Goal: Transaction & Acquisition: Obtain resource

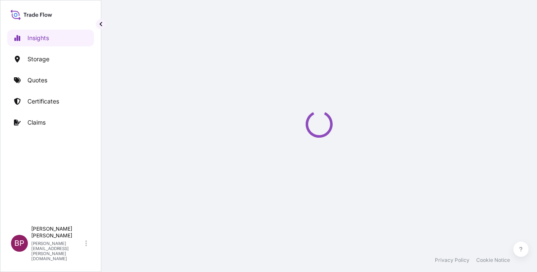
select select "2025"
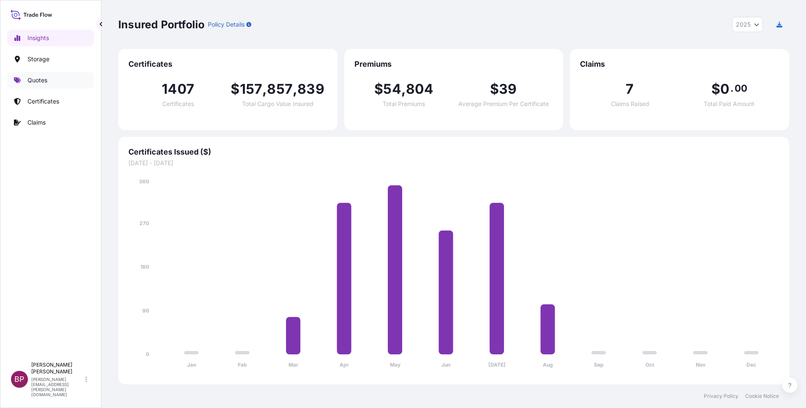
click at [41, 82] on p "Quotes" at bounding box center [37, 80] width 20 height 8
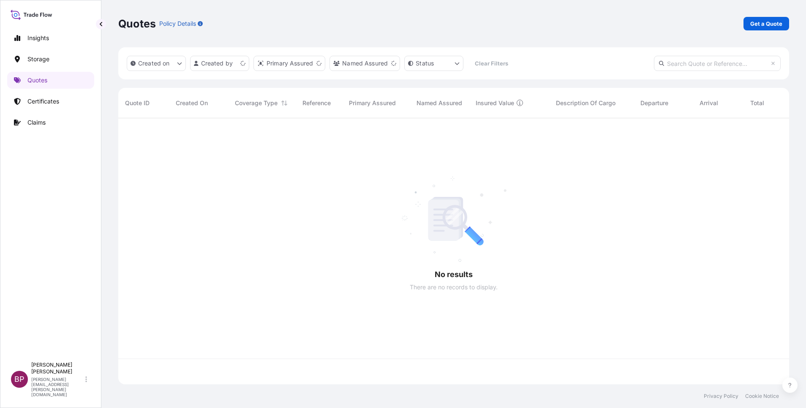
scroll to position [261, 661]
click at [537, 27] on p "Get a Quote" at bounding box center [766, 23] width 32 height 8
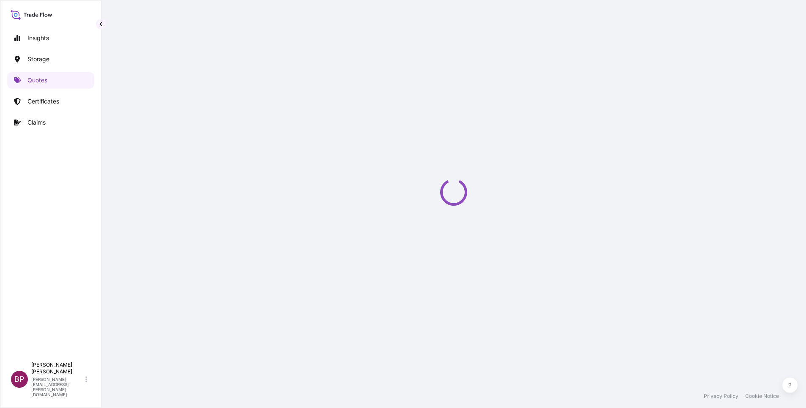
scroll to position [14, 0]
select select "Water"
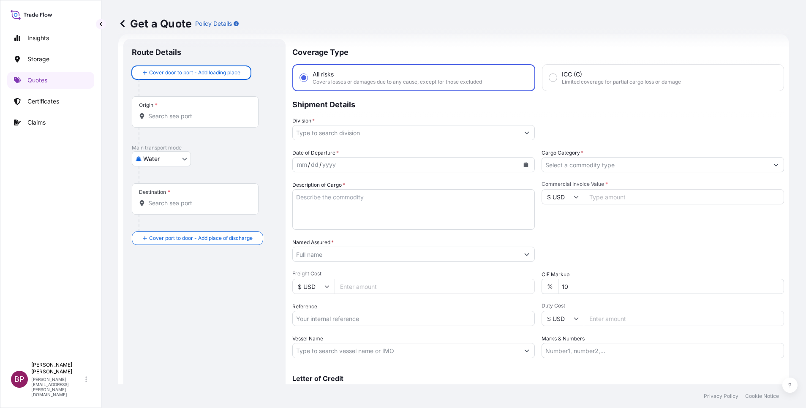
click at [537, 167] on input "Cargo Category *" at bounding box center [655, 164] width 226 height 15
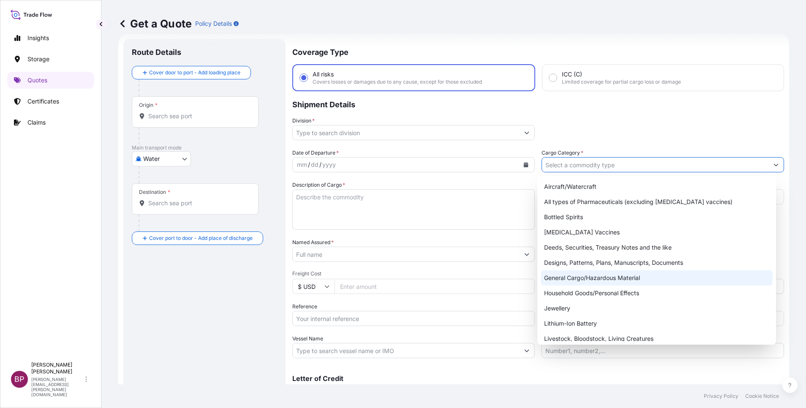
click at [537, 272] on div "General Cargo/Hazardous Material" at bounding box center [657, 277] width 232 height 15
type input "General Cargo/Hazardous Material"
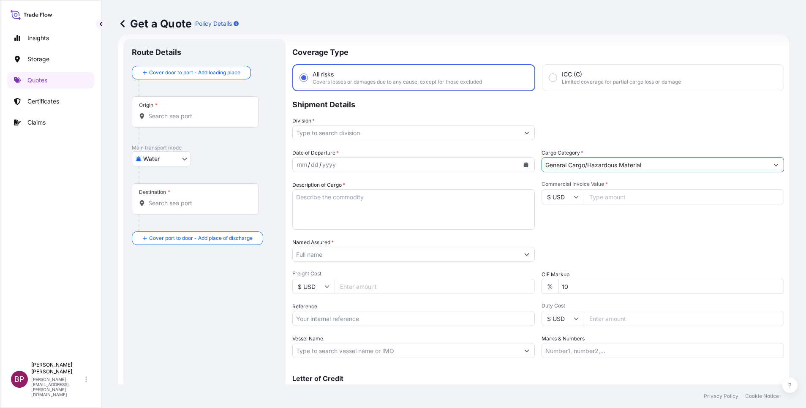
click at [524, 135] on icon "Show suggestions" at bounding box center [526, 132] width 5 height 5
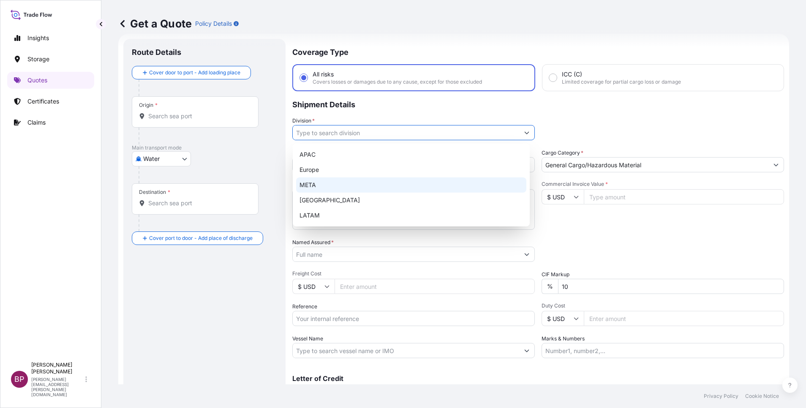
click at [396, 182] on div "META" at bounding box center [411, 184] width 230 height 15
type input "META"
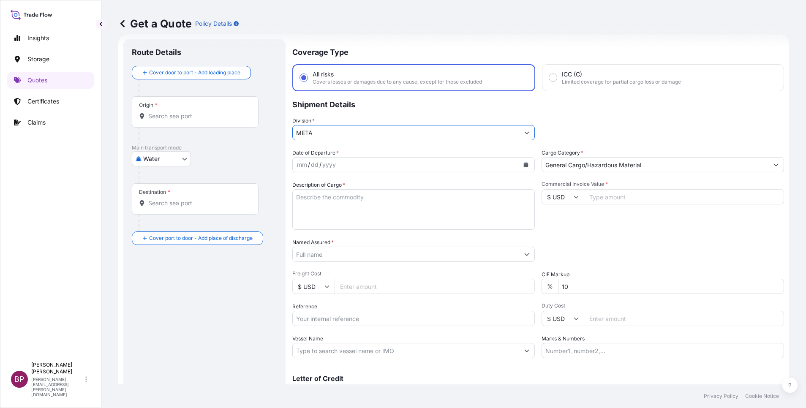
click at [537, 201] on input "$ USD" at bounding box center [562, 196] width 42 height 15
click at [537, 225] on div "€ EUR" at bounding box center [557, 220] width 35 height 16
type input "€ EUR"
click at [537, 196] on input "Commercial Invoice Value *" at bounding box center [684, 196] width 200 height 15
paste input "132407.93"
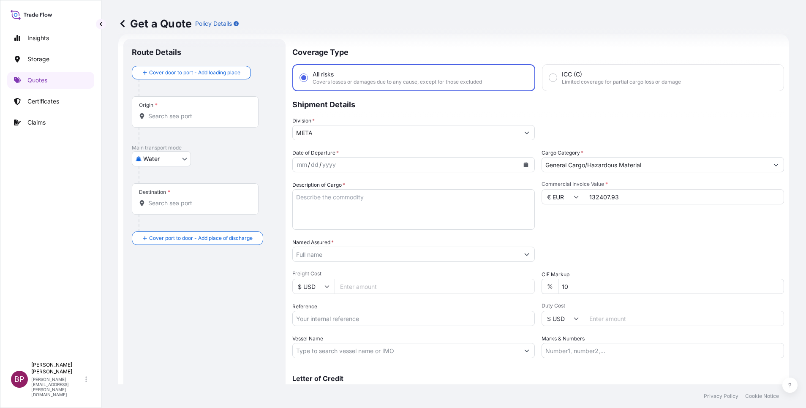
type input "132407.93"
click at [483, 271] on div "Date of Departure * mm / dd / yyyy Cargo Category * General Cargo/Hazardous Mat…" at bounding box center [538, 253] width 492 height 209
type input "0"
click at [537, 244] on div "Packing Category Type to search a container mode Please select a primary mode o…" at bounding box center [662, 250] width 242 height 24
click at [382, 214] on textarea "Description of Cargo *" at bounding box center [413, 209] width 242 height 41
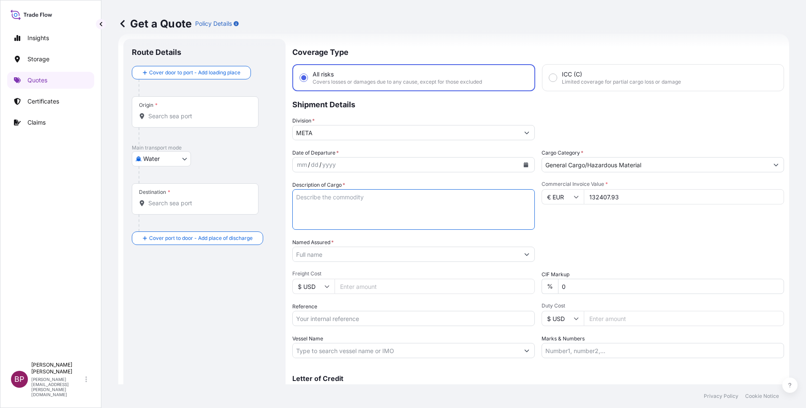
paste textarea "GENERAL CARGO (DEMONTABLE SHOPFITTING SHELVES)"
type textarea "GENERAL CARGO (DEMONTABLE SHOPFITTING SHELVES)"
click at [363, 272] on input "Reference" at bounding box center [413, 318] width 242 height 15
paste input "SSLS2929"
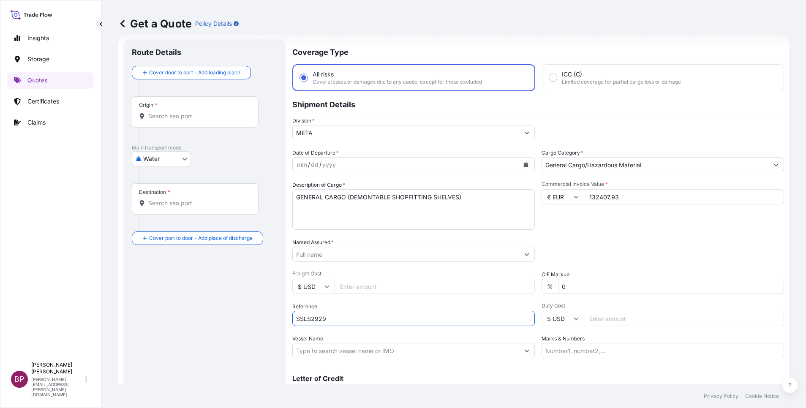
type input "SSLS2929"
click at [391, 256] on input "Named Assured *" at bounding box center [406, 254] width 226 height 15
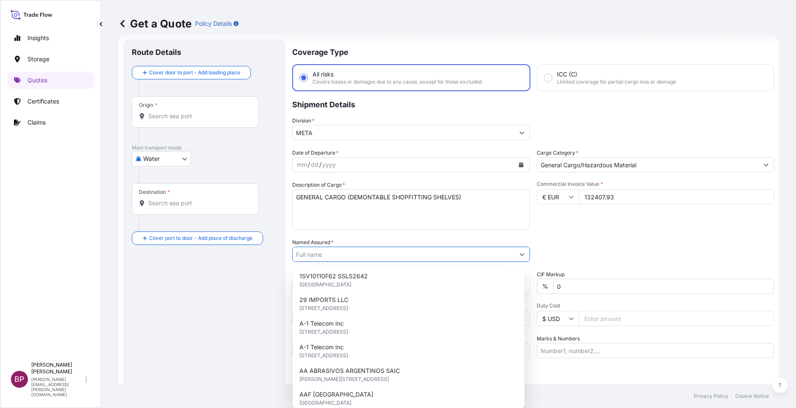
paste input "[PERSON_NAME] BAKERY"
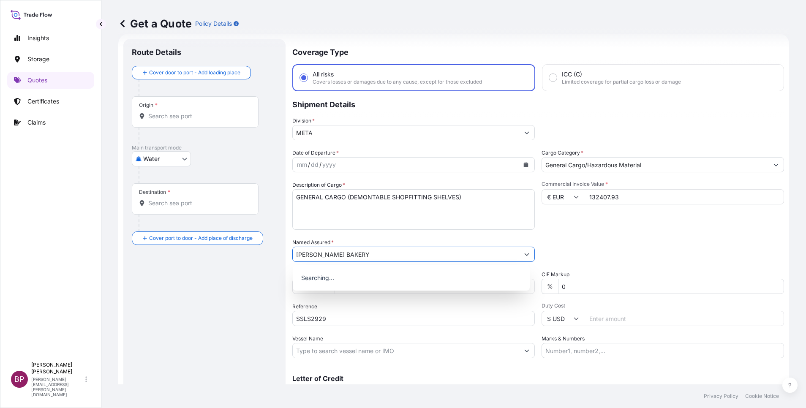
type input "[PERSON_NAME] BAKERY"
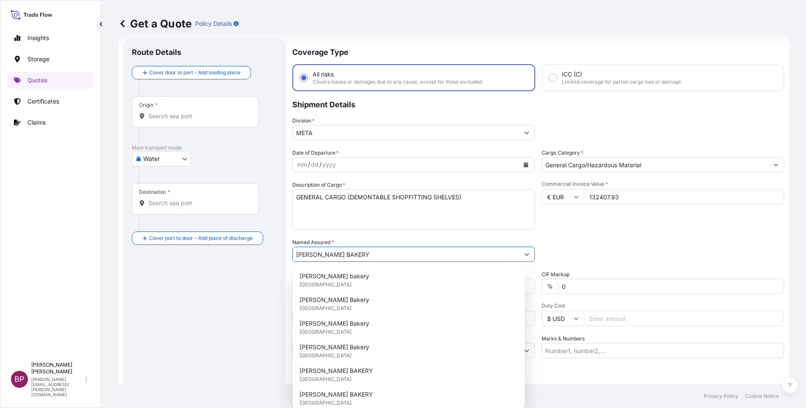
click at [519, 166] on button "Calendar" at bounding box center [526, 165] width 14 height 14
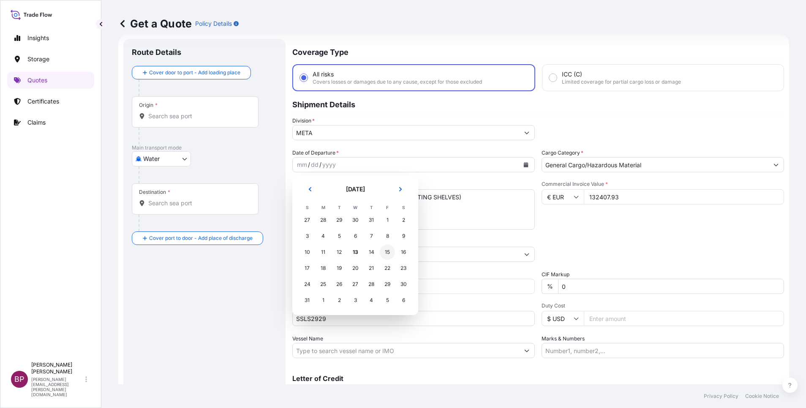
click at [387, 253] on div "15" at bounding box center [387, 252] width 15 height 15
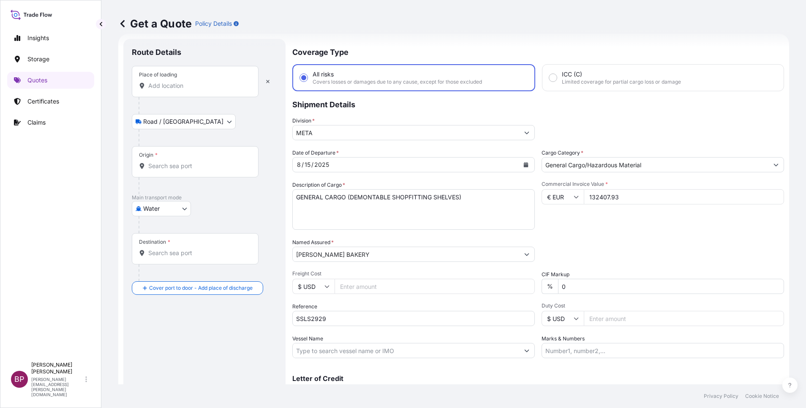
click at [220, 89] on input "Place of loading" at bounding box center [198, 86] width 100 height 8
paste input "IZMIT"
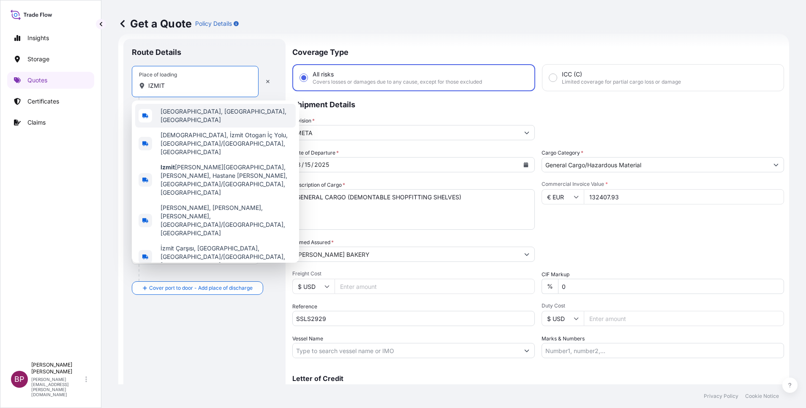
click at [210, 115] on span "[GEOGRAPHIC_DATA], [GEOGRAPHIC_DATA], [GEOGRAPHIC_DATA]" at bounding box center [226, 115] width 132 height 17
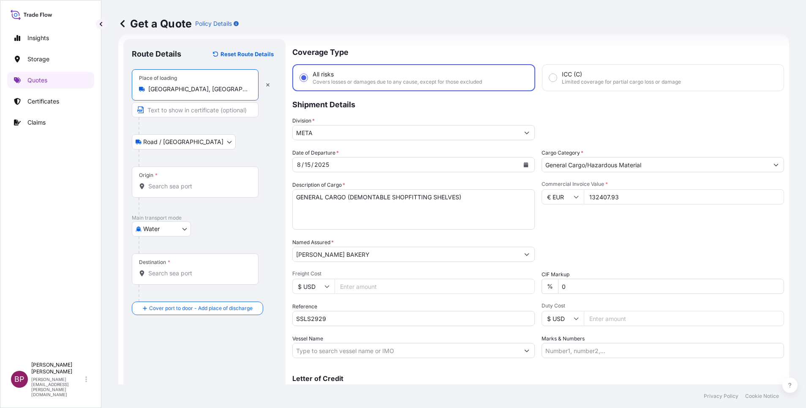
type input "[GEOGRAPHIC_DATA], [GEOGRAPHIC_DATA], [GEOGRAPHIC_DATA]"
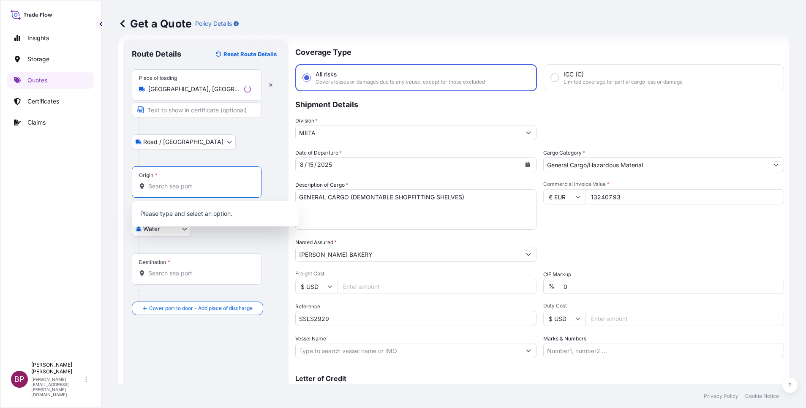
drag, startPoint x: 197, startPoint y: 187, endPoint x: 203, endPoint y: 184, distance: 6.2
click at [197, 184] on input "Origin *" at bounding box center [199, 186] width 103 height 8
paste input "IZMIT"
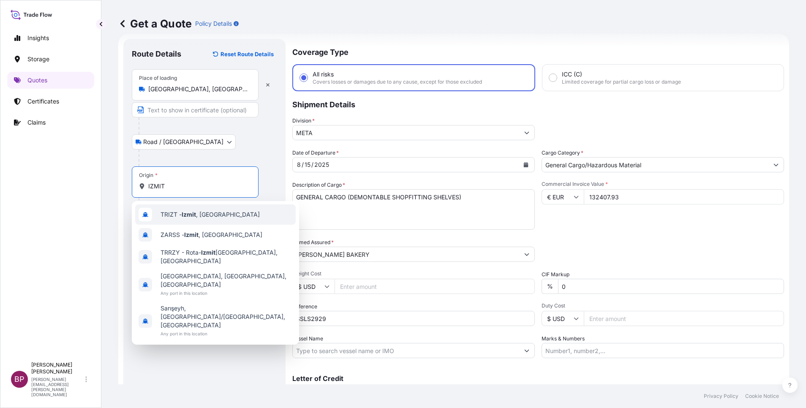
click at [204, 216] on span "TRIZT - [GEOGRAPHIC_DATA] , [GEOGRAPHIC_DATA]" at bounding box center [209, 214] width 99 height 8
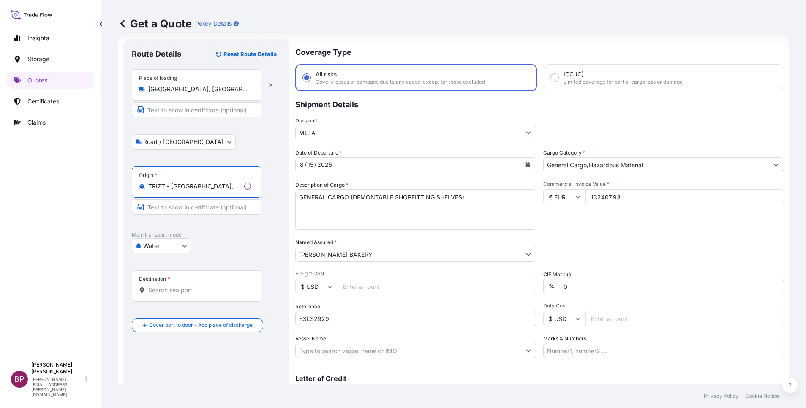
type input "TRIZT - [GEOGRAPHIC_DATA], [GEOGRAPHIC_DATA]"
click at [188, 272] on div "Destination *" at bounding box center [197, 285] width 130 height 31
click at [188, 272] on input "Destination *" at bounding box center [199, 290] width 103 height 8
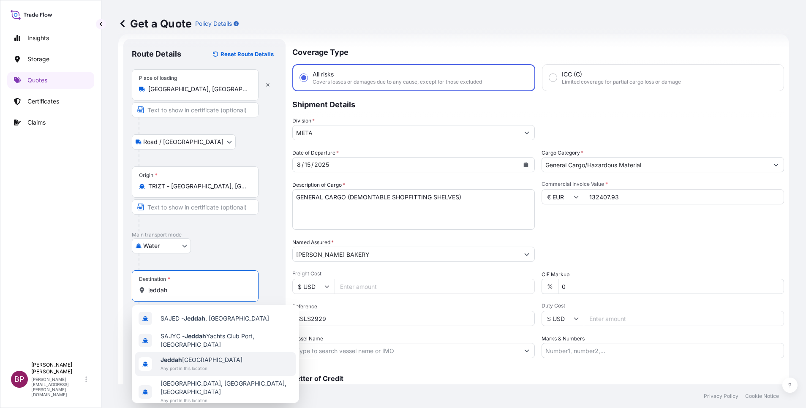
click at [200, 272] on span "Jeddah [GEOGRAPHIC_DATA]" at bounding box center [201, 360] width 82 height 8
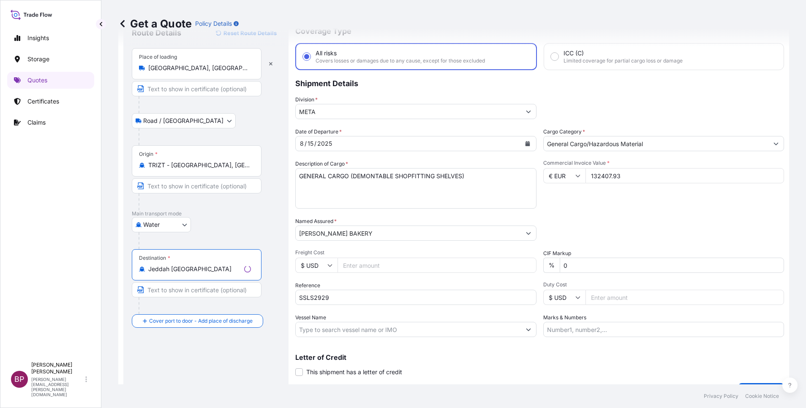
scroll to position [55, 0]
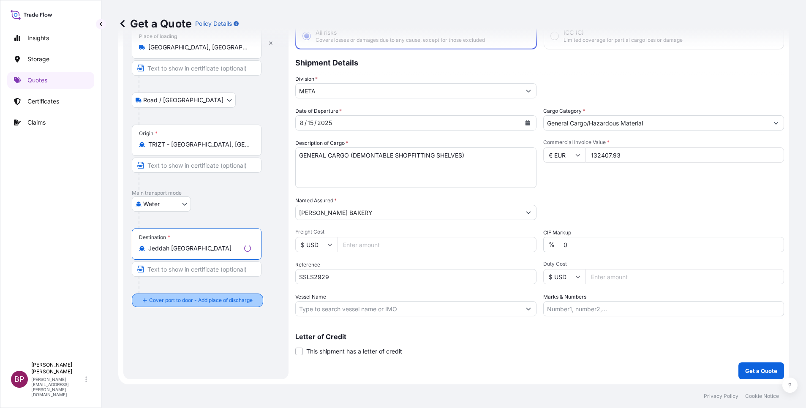
type input "Jeddah [GEOGRAPHIC_DATA]"
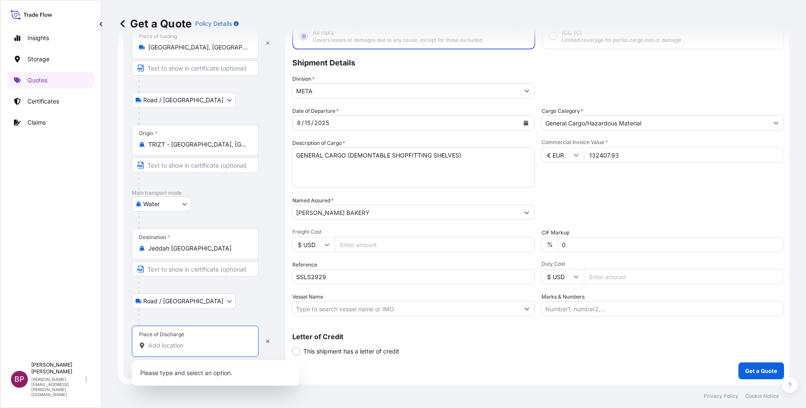
click at [188, 272] on input "Place of Discharge" at bounding box center [198, 345] width 100 height 8
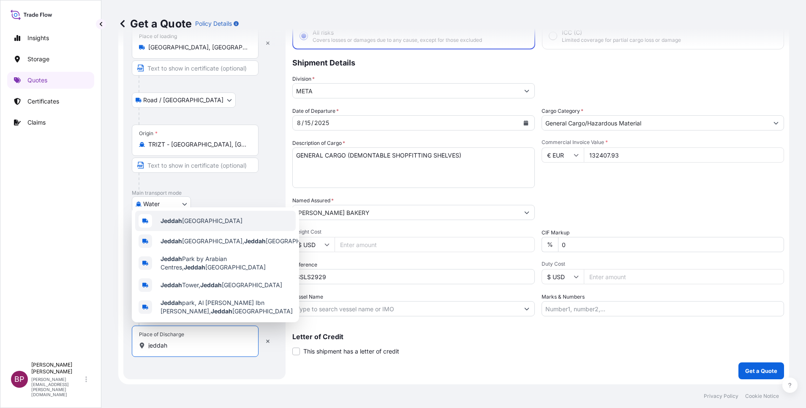
click at [216, 220] on span "Jeddah [GEOGRAPHIC_DATA]" at bounding box center [201, 221] width 82 height 8
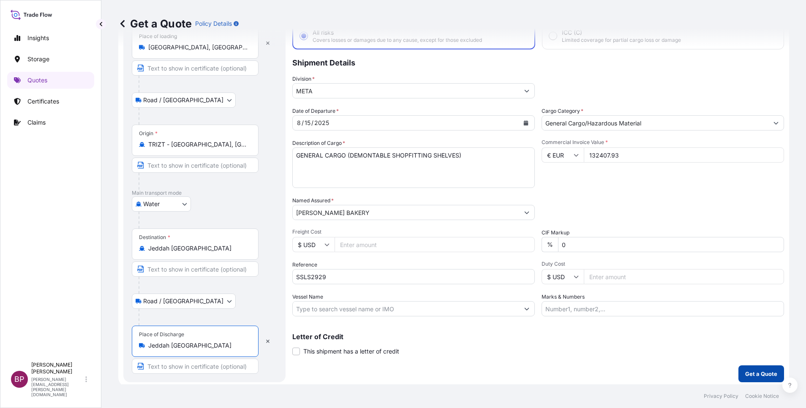
type input "Jeddah [GEOGRAPHIC_DATA]"
click at [537, 272] on p "Get a Quote" at bounding box center [761, 374] width 32 height 8
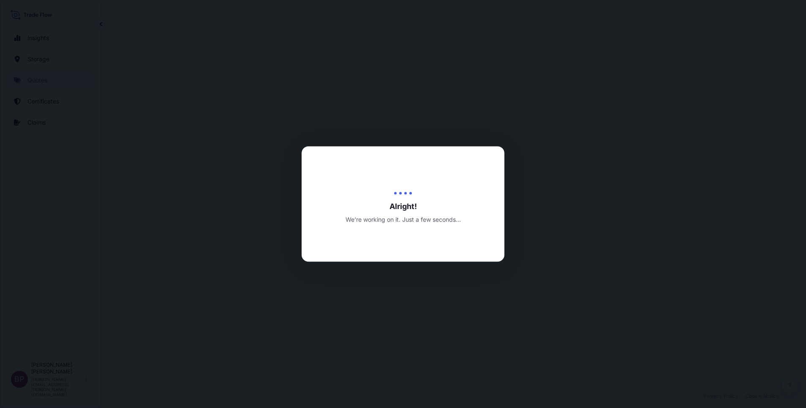
select select "Road / [GEOGRAPHIC_DATA]"
select select "Water"
select select "Road / [GEOGRAPHIC_DATA]"
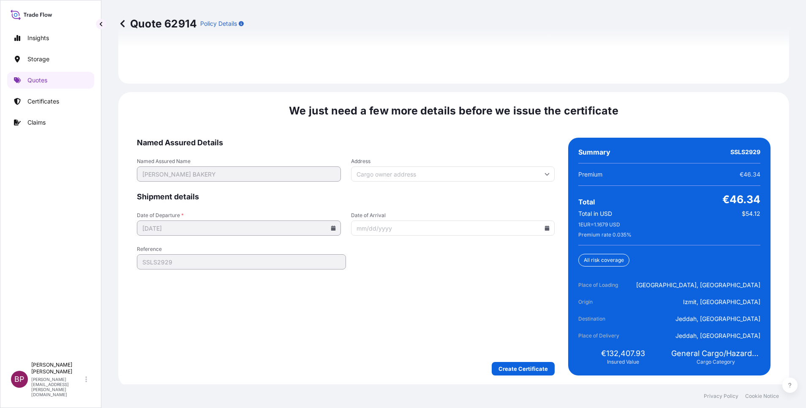
scroll to position [1296, 0]
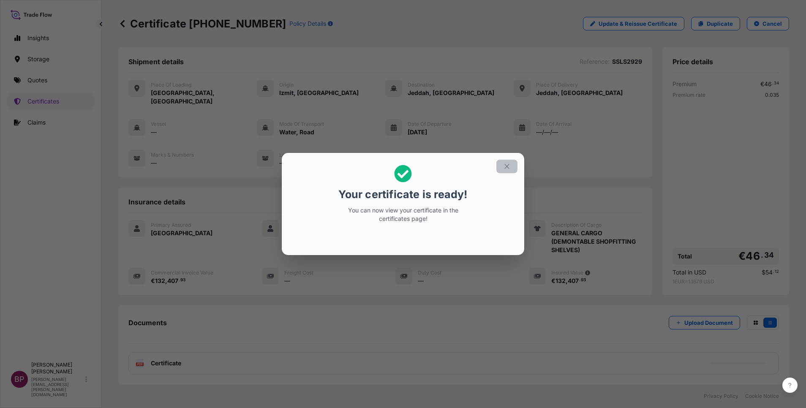
click at [508, 166] on icon "button" at bounding box center [507, 167] width 8 height 8
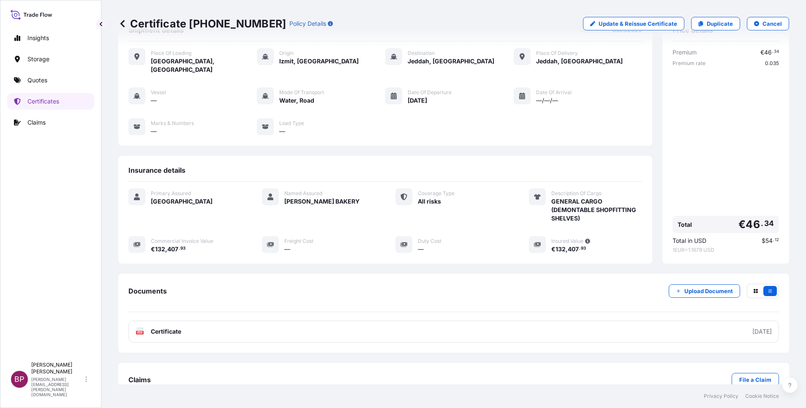
scroll to position [44, 0]
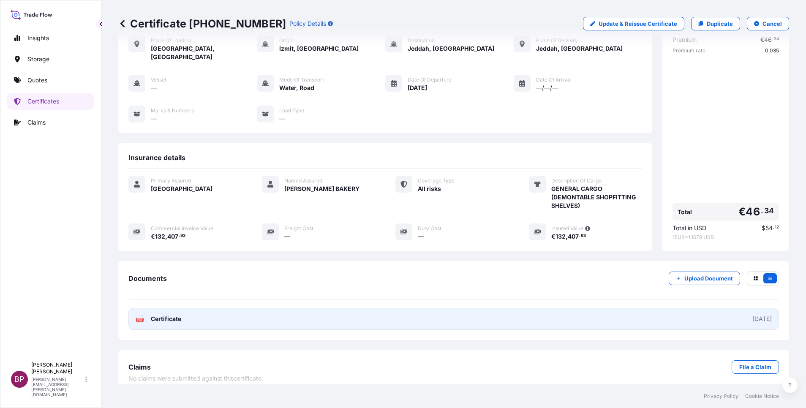
click at [168, 272] on span "Certificate" at bounding box center [166, 319] width 30 height 8
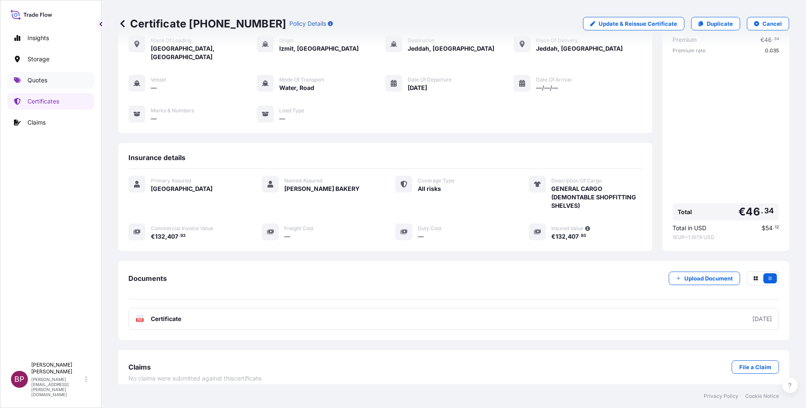
click at [43, 80] on p "Quotes" at bounding box center [37, 80] width 20 height 8
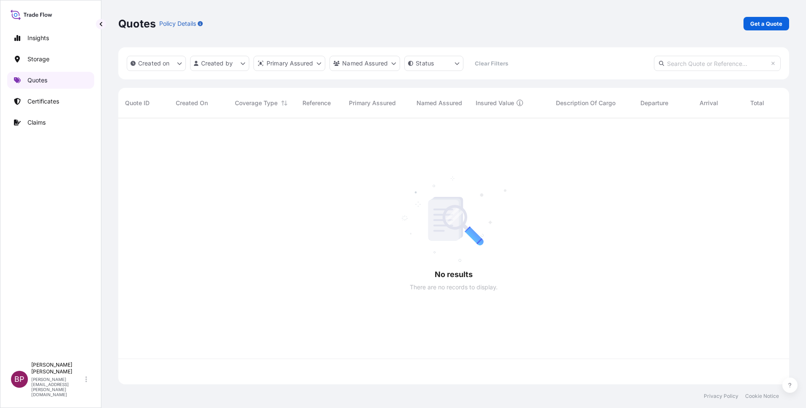
scroll to position [261, 661]
click at [537, 24] on p "Get a Quote" at bounding box center [766, 23] width 32 height 8
select select "Water"
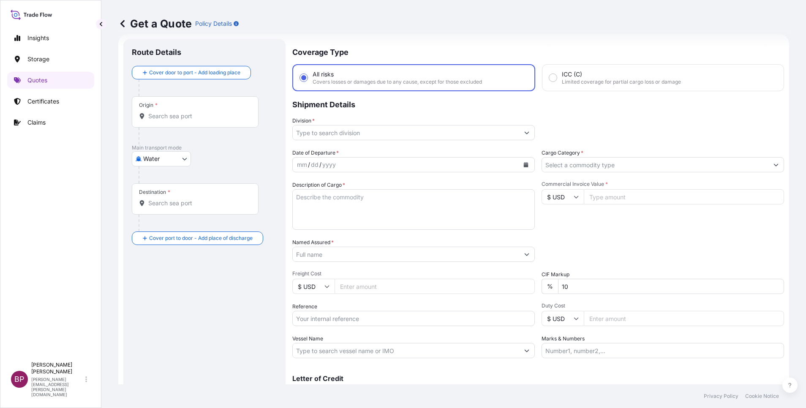
click at [537, 166] on input "Cargo Category *" at bounding box center [655, 164] width 226 height 15
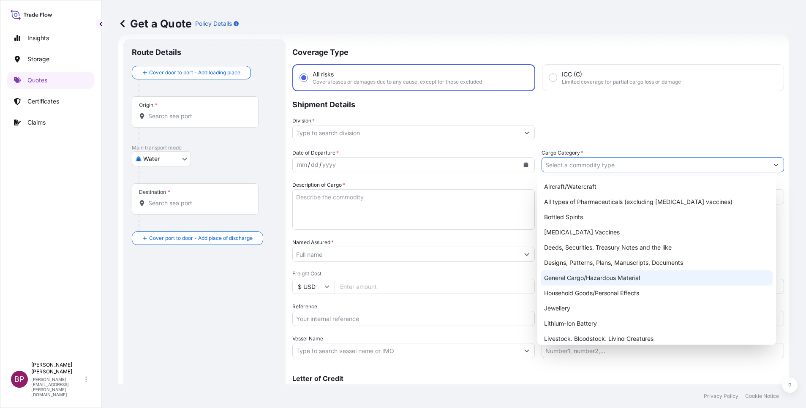
click at [537, 272] on div "General Cargo/Hazardous Material" at bounding box center [657, 277] width 232 height 15
type input "General Cargo/Hazardous Material"
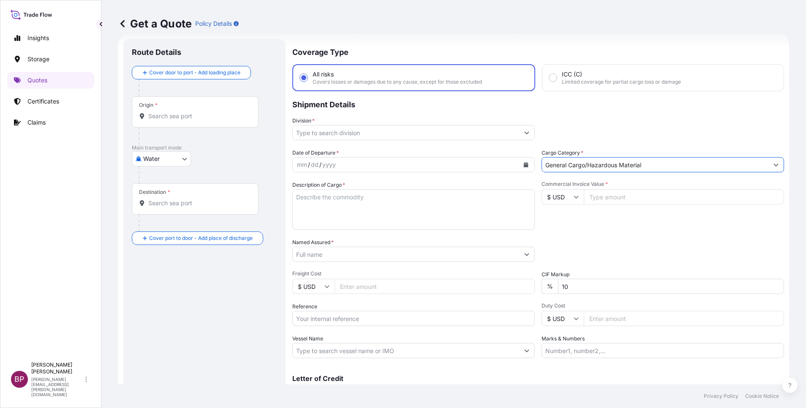
click at [476, 136] on input "Division *" at bounding box center [406, 132] width 226 height 15
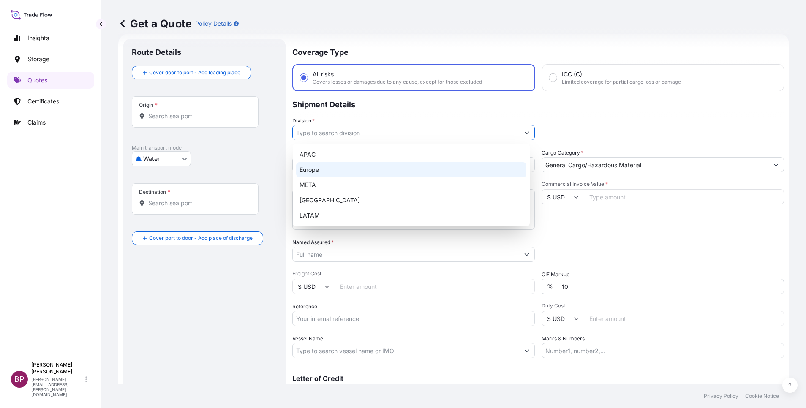
click at [370, 171] on div "Europe" at bounding box center [411, 169] width 230 height 15
click at [524, 130] on icon "Show suggestions" at bounding box center [526, 132] width 5 height 5
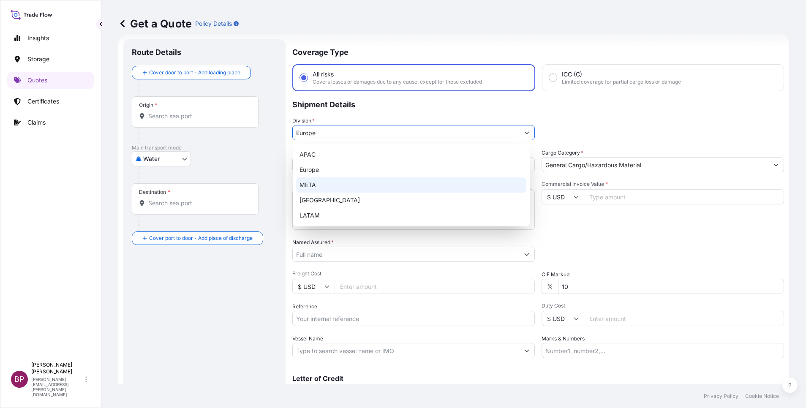
click at [335, 182] on div "META" at bounding box center [411, 184] width 230 height 15
type input "META"
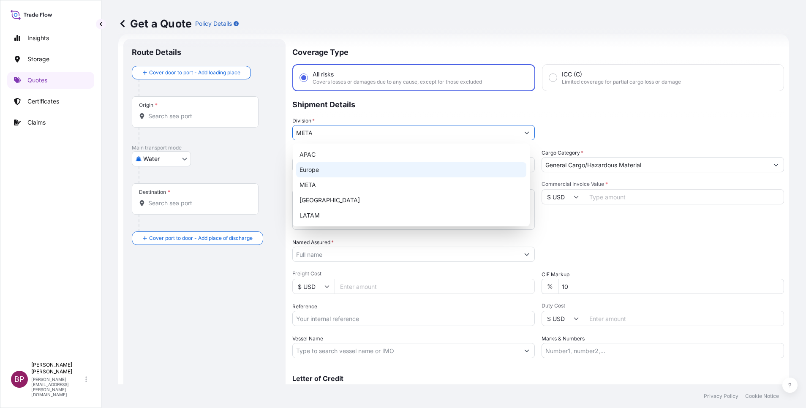
click at [537, 135] on div "Division * META" at bounding box center [538, 129] width 492 height 24
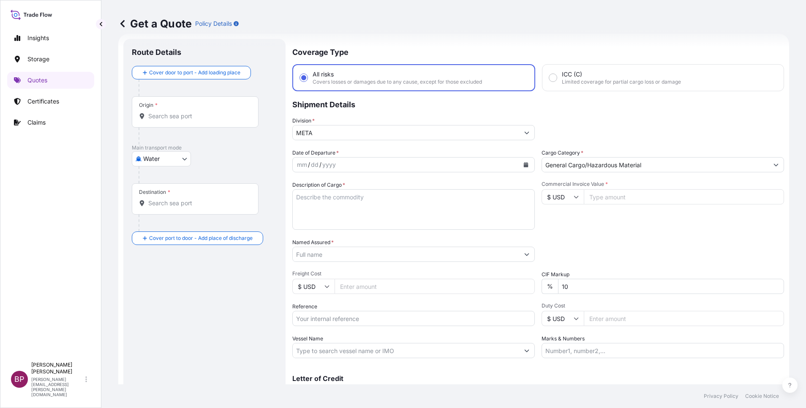
click at [524, 166] on icon "Calendar" at bounding box center [526, 164] width 5 height 5
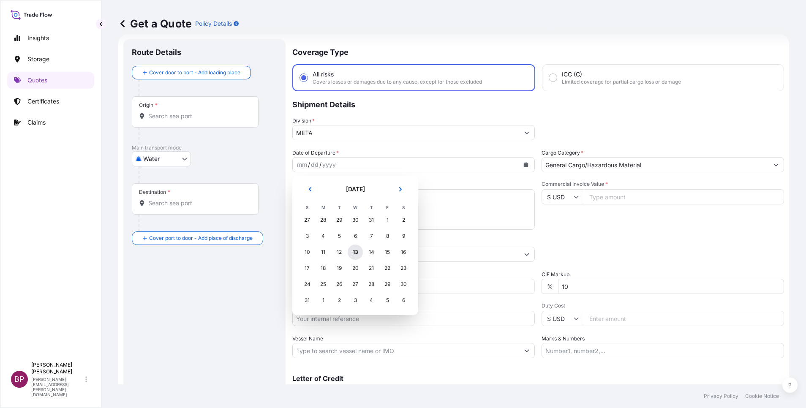
click at [356, 251] on div "13" at bounding box center [355, 252] width 15 height 15
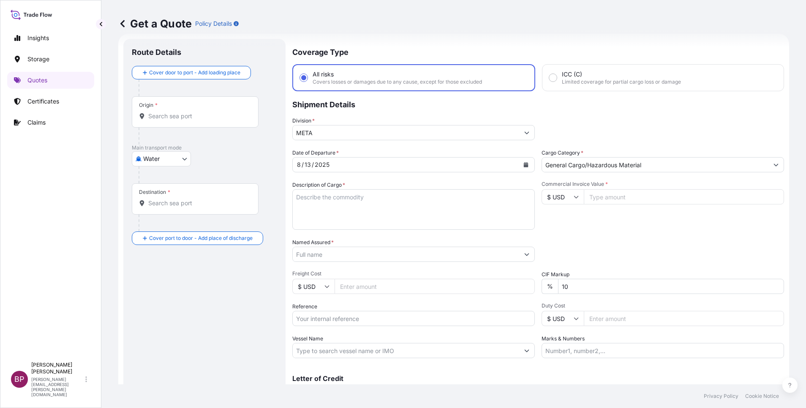
click at [537, 194] on icon at bounding box center [576, 196] width 5 height 5
click at [537, 228] on div "€ EUR" at bounding box center [557, 220] width 35 height 16
type input "€ EUR"
click at [537, 198] on input "Commercial Invoice Value *" at bounding box center [684, 196] width 200 height 15
paste input "26799.96"
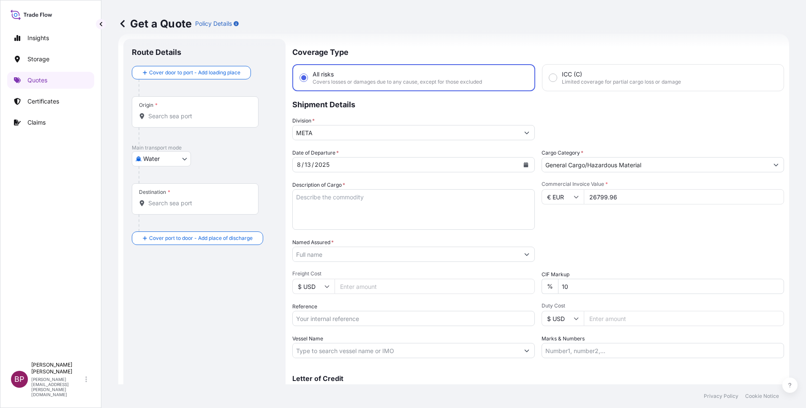
type input "26799.96"
click at [498, 272] on div "Date of Departure * [DATE] Cargo Category * General Cargo/Hazardous Material De…" at bounding box center [538, 253] width 492 height 209
type input "0"
click at [537, 246] on div "Packing Category Type to search a container mode Please select a primary mode o…" at bounding box center [662, 250] width 242 height 24
click at [390, 205] on textarea "Description of Cargo *" at bounding box center [413, 209] width 242 height 41
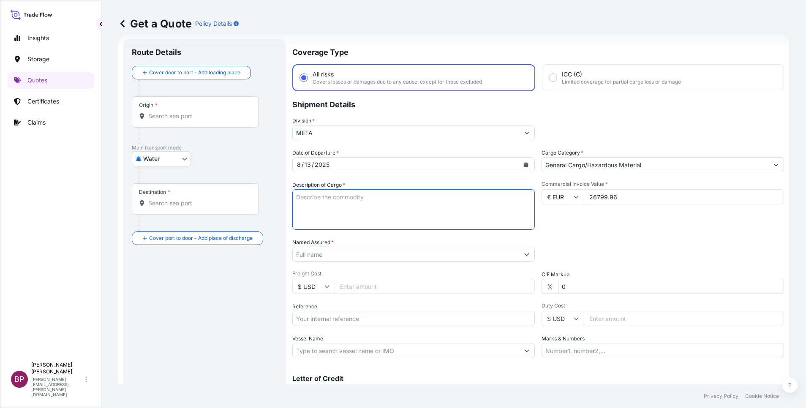
paste textarea "Jewelry"
type textarea "Jewelry"
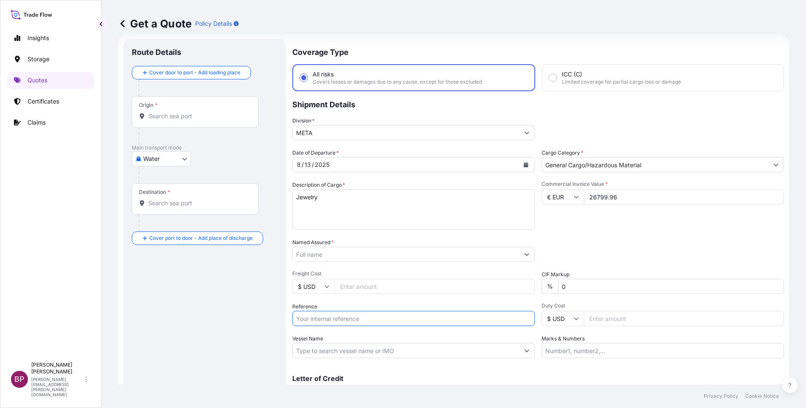
click at [362, 272] on input "Reference" at bounding box center [413, 318] width 242 height 15
paste input "B2B20254826 SSLS2951A"
type input "B2B20254826 SSLS2951A"
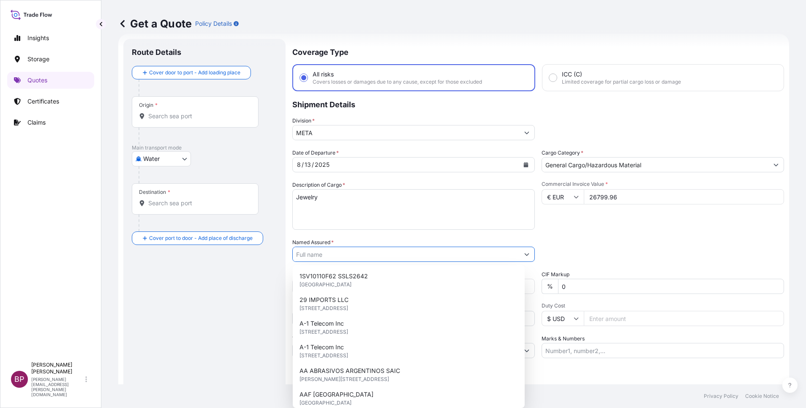
click at [403, 256] on input "Named Assured *" at bounding box center [406, 254] width 226 height 15
paste input "Tamkeen Franchises Trading Co."
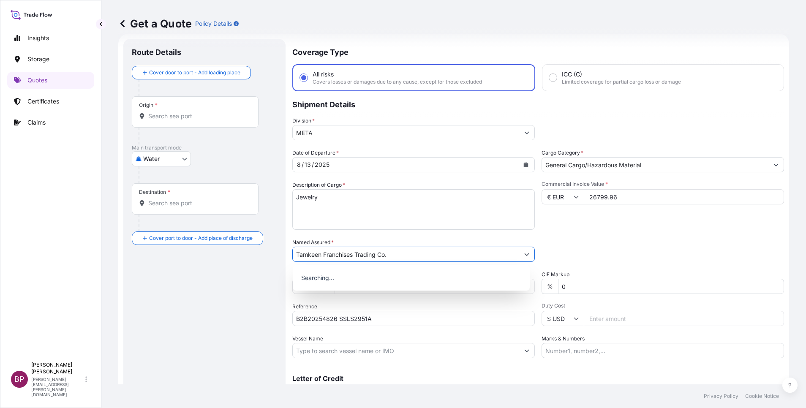
type input "Tamkeen Franchises Trading Co."
click at [537, 235] on div "Date of Departure * [DATE] Cargo Category * General Cargo/Hazardous Material De…" at bounding box center [538, 253] width 492 height 209
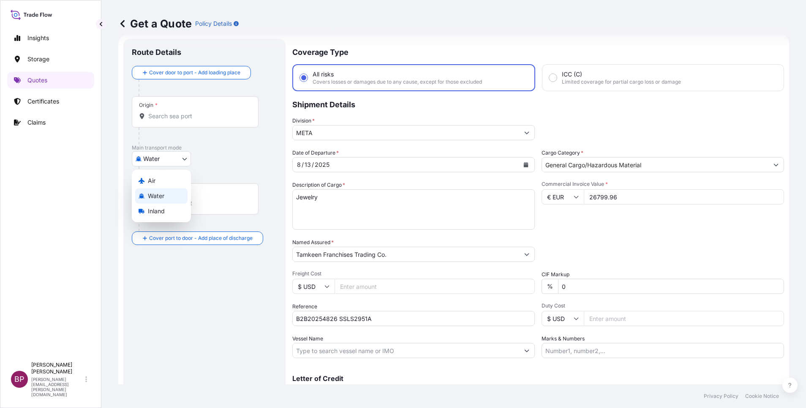
click at [176, 160] on body "15 options available. 0 options available. Insights Storage Quotes Certificates…" at bounding box center [403, 204] width 806 height 408
click at [162, 179] on div "Air" at bounding box center [161, 180] width 52 height 15
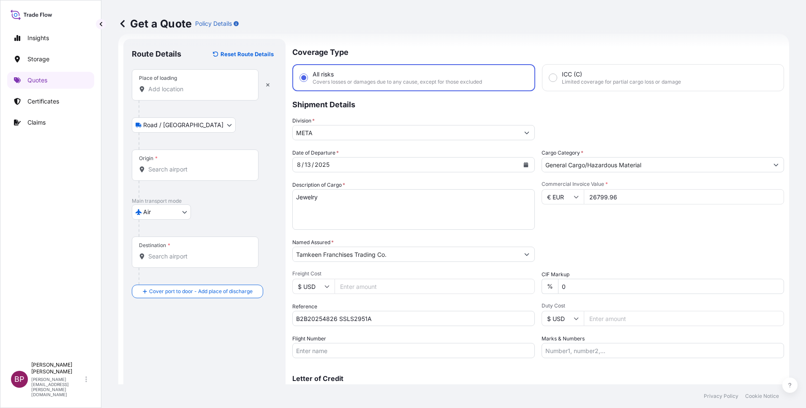
click at [199, 91] on input "Place of loading" at bounding box center [198, 89] width 100 height 8
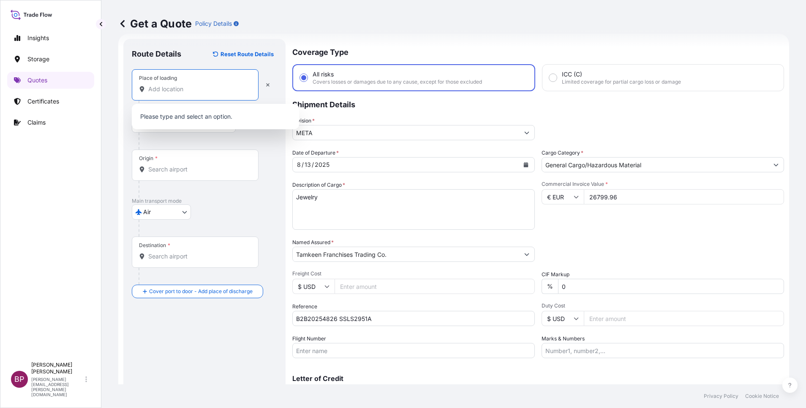
paste input "[GEOGRAPHIC_DATA]"
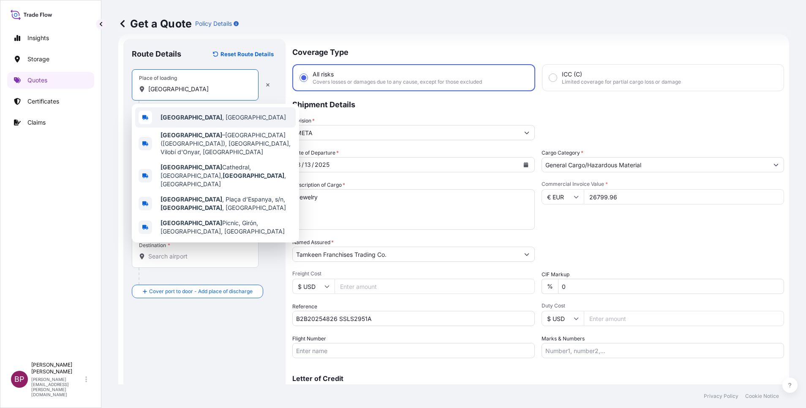
click at [204, 114] on div "[GEOGRAPHIC_DATA] , [GEOGRAPHIC_DATA]" at bounding box center [215, 117] width 160 height 20
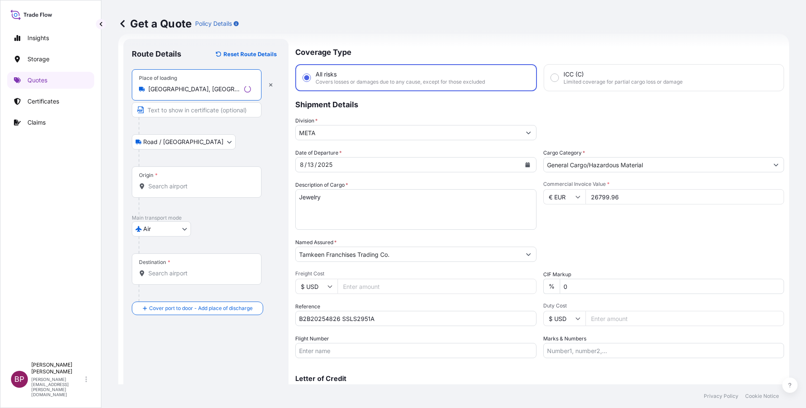
type input "[GEOGRAPHIC_DATA], [GEOGRAPHIC_DATA]"
click at [183, 177] on div "Origin *" at bounding box center [197, 181] width 130 height 31
click at [183, 182] on input "Origin *" at bounding box center [199, 186] width 103 height 8
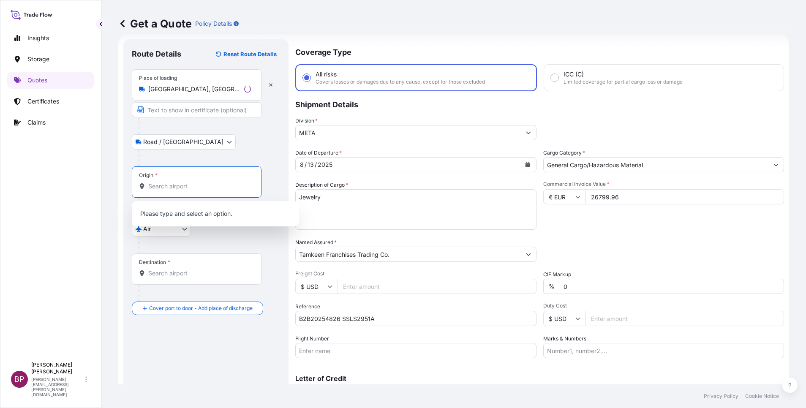
paste input "[GEOGRAPHIC_DATA]"
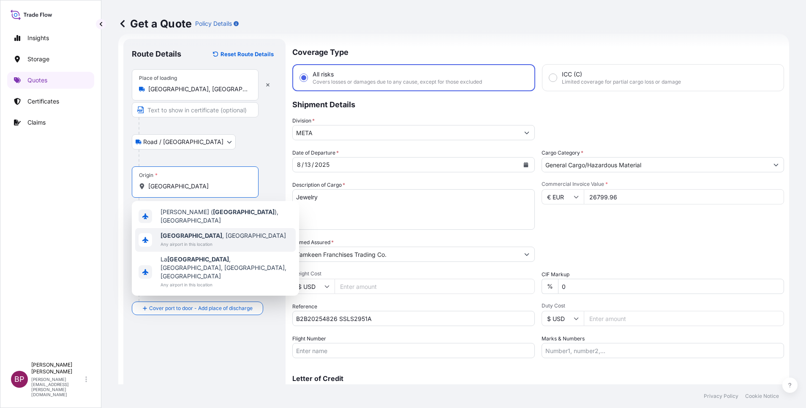
click at [217, 234] on div "[GEOGRAPHIC_DATA] , [GEOGRAPHIC_DATA] Any airport in this location" at bounding box center [215, 240] width 160 height 24
type input "[GEOGRAPHIC_DATA], [GEOGRAPHIC_DATA]"
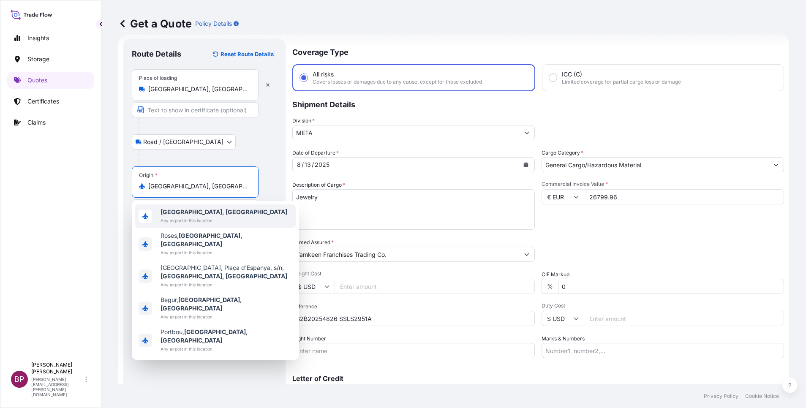
click at [261, 150] on div at bounding box center [208, 158] width 139 height 17
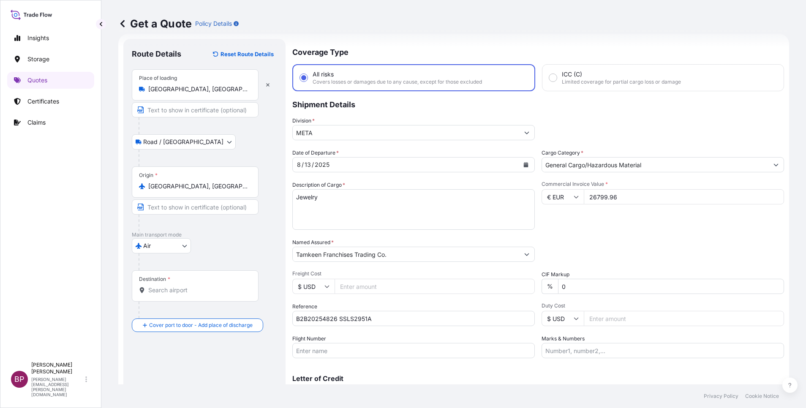
click at [171, 272] on input "Destination *" at bounding box center [198, 290] width 100 height 8
paste input "[GEOGRAPHIC_DATA]"
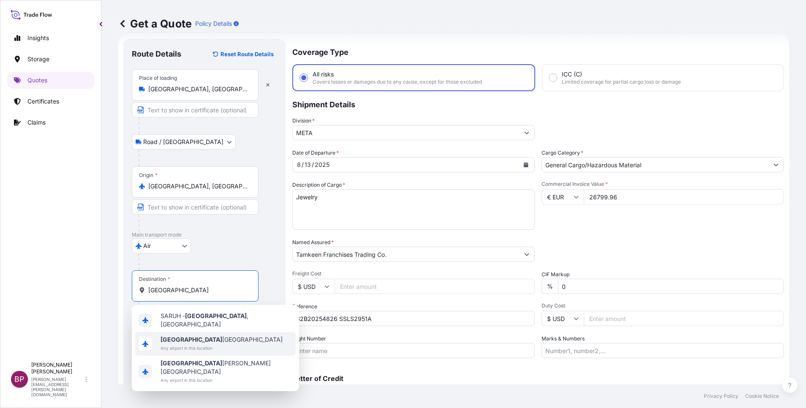
click at [197, 272] on div "[GEOGRAPHIC_DATA] [GEOGRAPHIC_DATA] Any airport in this location" at bounding box center [221, 343] width 122 height 17
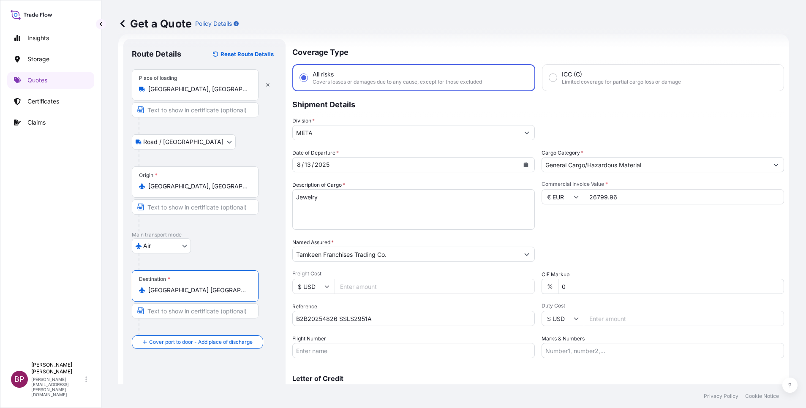
scroll to position [55, 0]
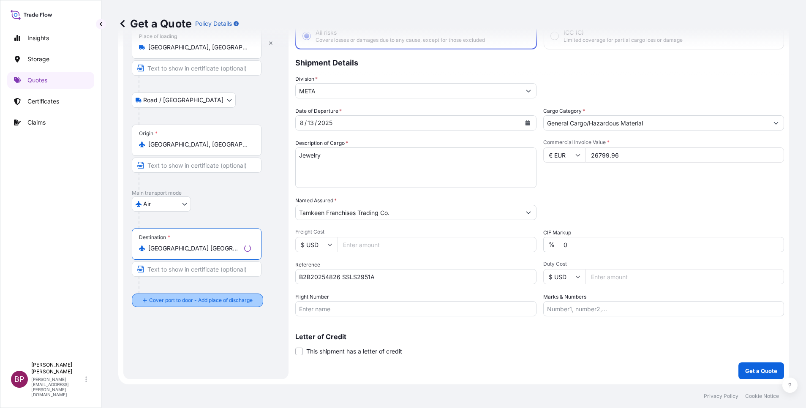
type input "[GEOGRAPHIC_DATA] [GEOGRAPHIC_DATA]"
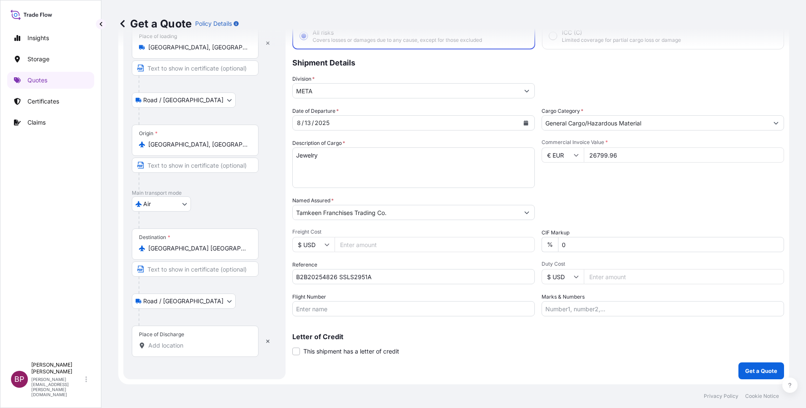
click at [189, 272] on input "Place of Discharge" at bounding box center [198, 345] width 100 height 8
paste input "[GEOGRAPHIC_DATA]"
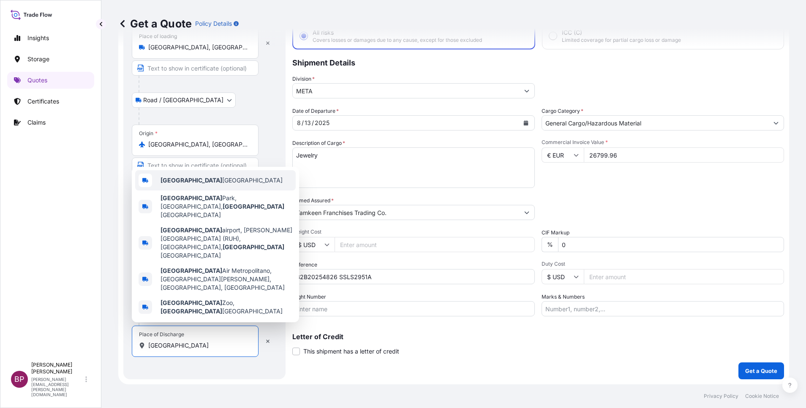
click at [213, 185] on span "[GEOGRAPHIC_DATA] [GEOGRAPHIC_DATA]" at bounding box center [221, 180] width 122 height 8
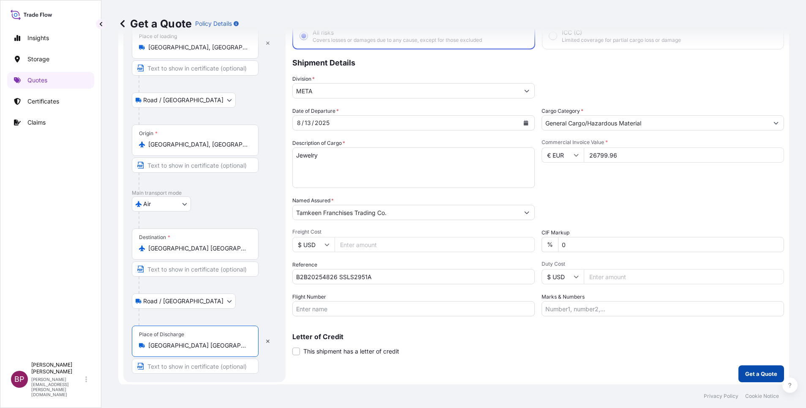
type input "[GEOGRAPHIC_DATA] [GEOGRAPHIC_DATA]"
click at [537, 272] on p "Get a Quote" at bounding box center [761, 374] width 32 height 8
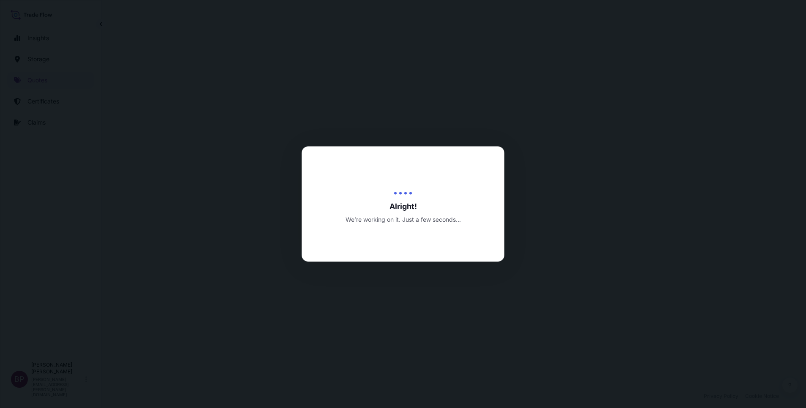
select select "Road / [GEOGRAPHIC_DATA]"
select select "Air"
select select "Road / [GEOGRAPHIC_DATA]"
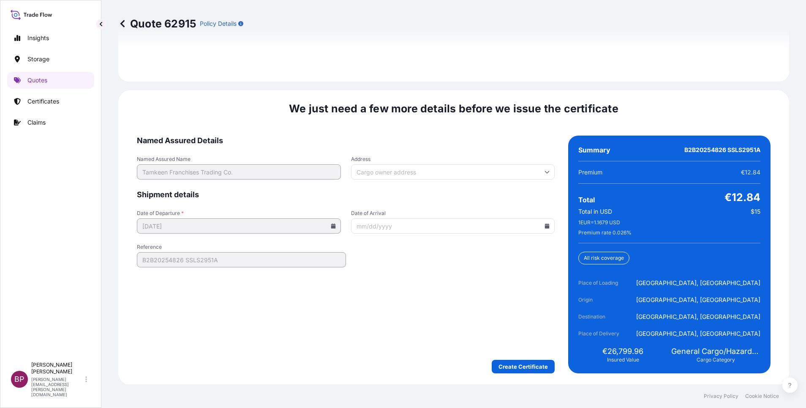
scroll to position [1296, 0]
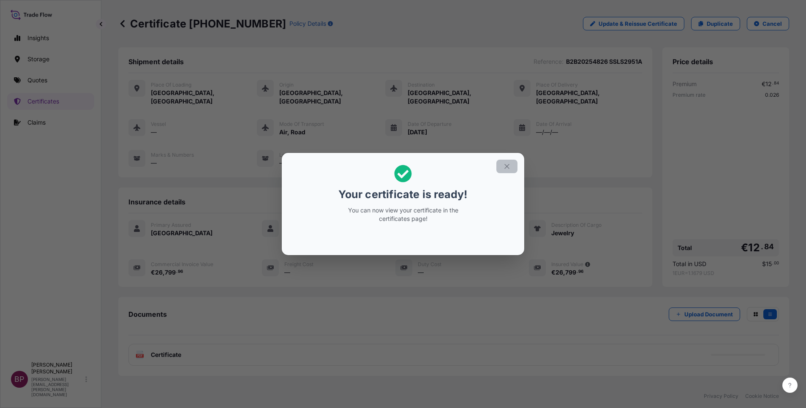
click at [508, 167] on icon "button" at bounding box center [507, 167] width 8 height 8
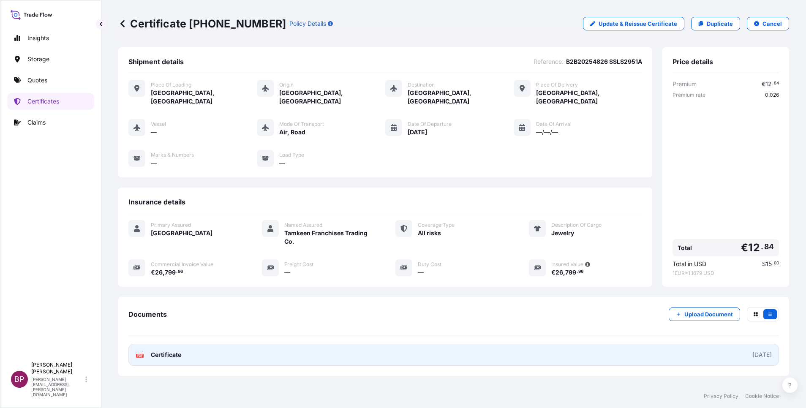
click at [175, 272] on span "Certificate" at bounding box center [166, 355] width 30 height 8
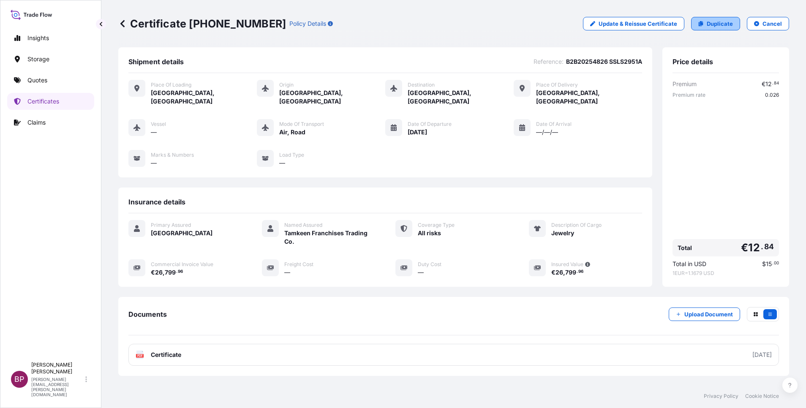
click at [537, 24] on p "Duplicate" at bounding box center [720, 23] width 26 height 8
select select "Road / [GEOGRAPHIC_DATA]"
select select "Air"
select select "Road / [GEOGRAPHIC_DATA]"
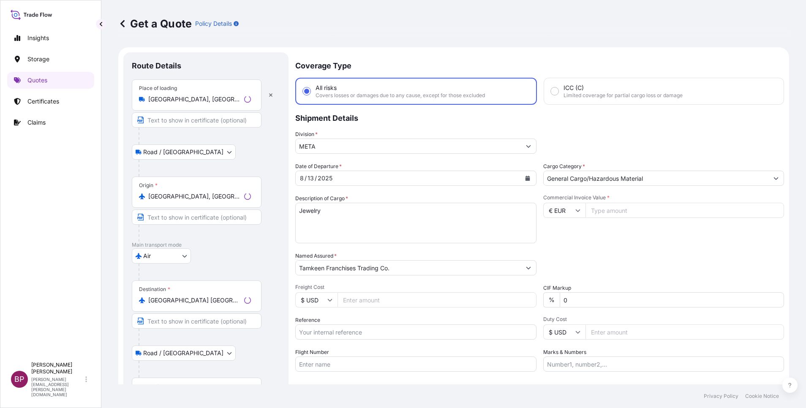
scroll to position [14, 0]
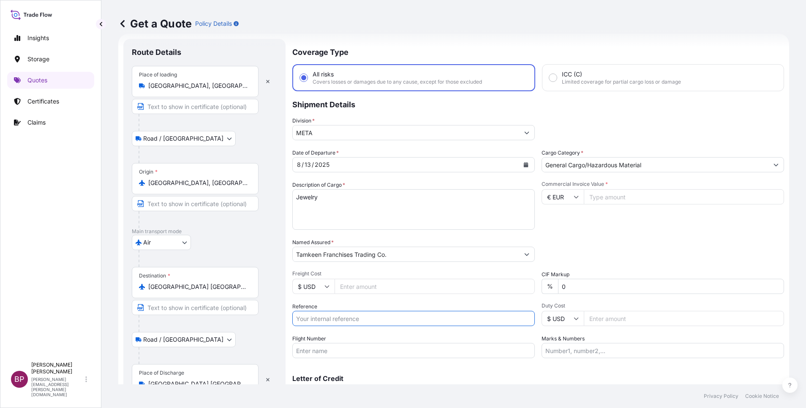
click at [343, 272] on input "Reference" at bounding box center [413, 318] width 242 height 15
paste input "B2B20254827 SSLS2951B"
type input "B2B20254827 SSLS2951B"
click at [537, 197] on input "Commercial Invoice Value *" at bounding box center [684, 196] width 200 height 15
paste input "3557.4"
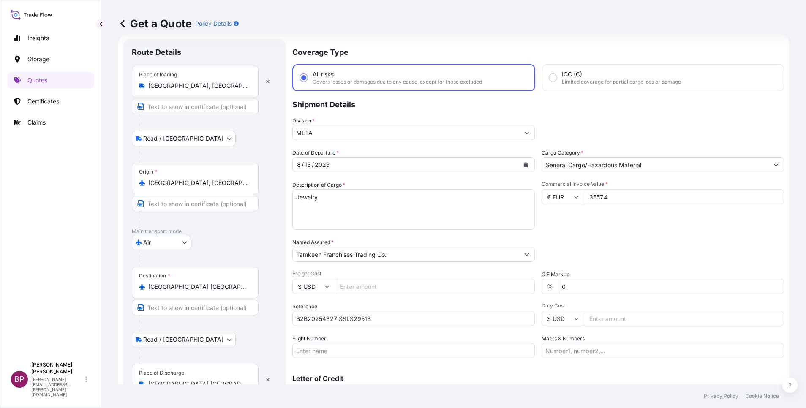
type input "3557.4"
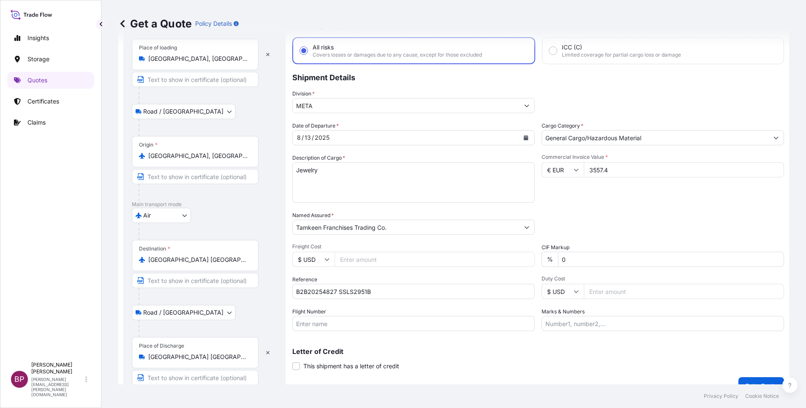
scroll to position [55, 0]
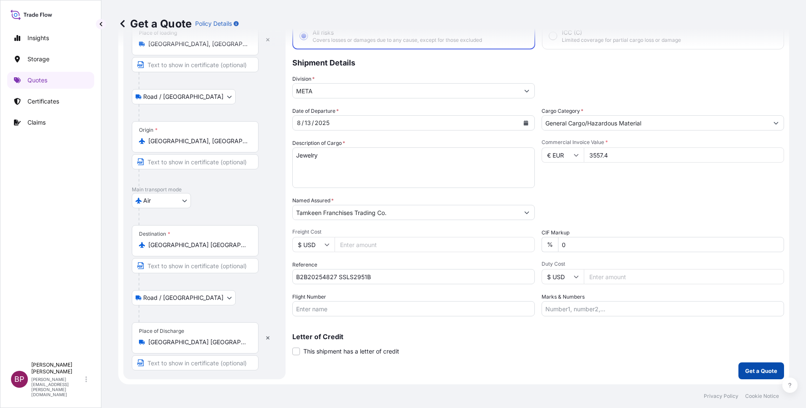
click at [537, 272] on button "Get a Quote" at bounding box center [761, 370] width 46 height 17
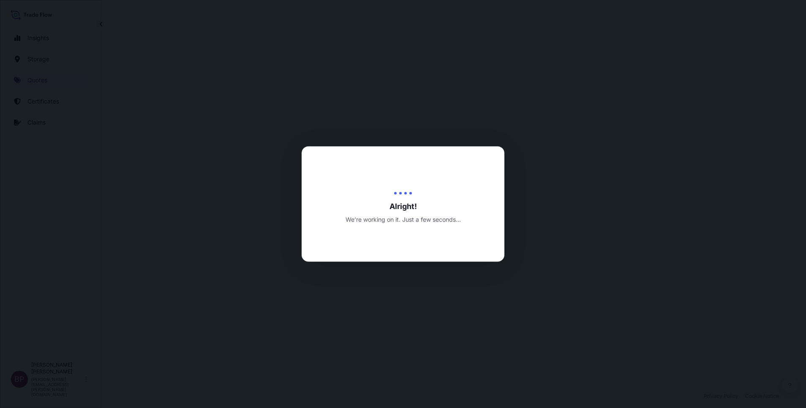
select select "Road / [GEOGRAPHIC_DATA]"
select select "Air"
select select "Road / [GEOGRAPHIC_DATA]"
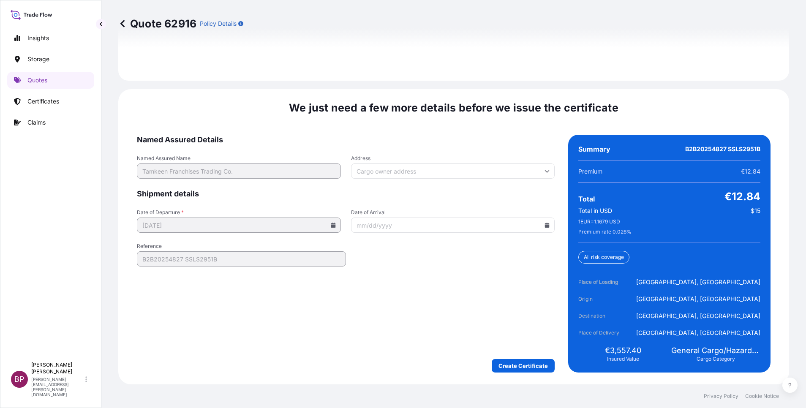
scroll to position [1296, 0]
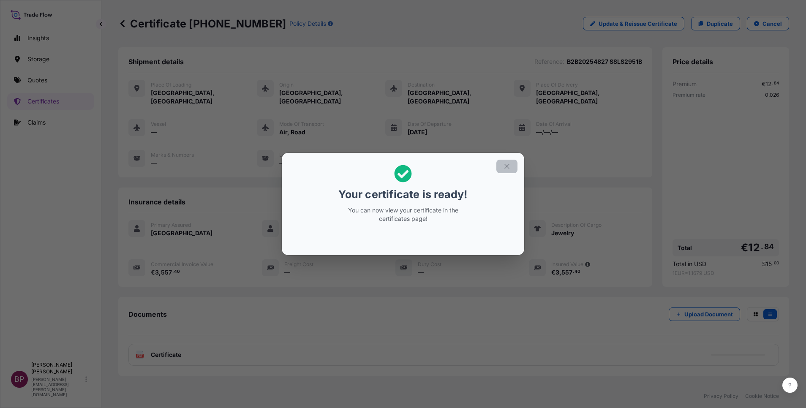
click at [508, 166] on icon "button" at bounding box center [507, 167] width 8 height 8
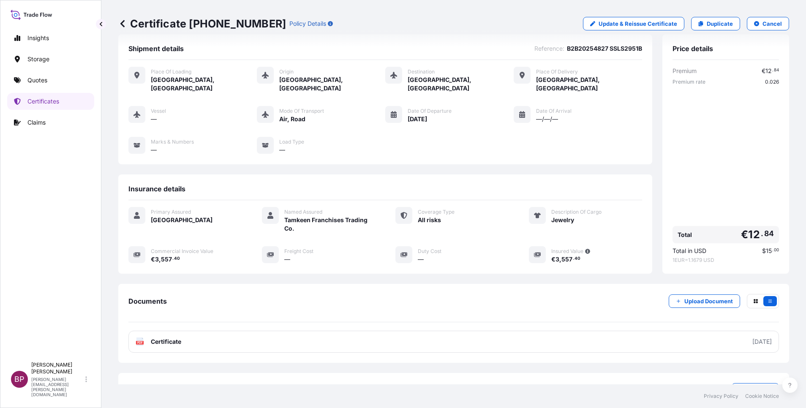
scroll to position [36, 0]
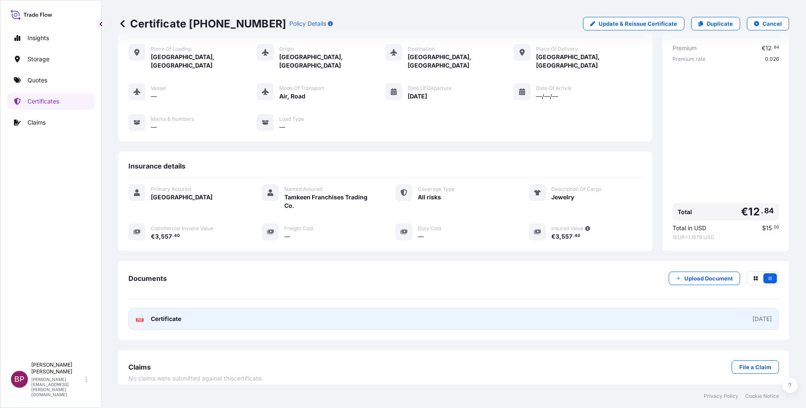
click at [147, 272] on div "PDF Certificate" at bounding box center [159, 319] width 46 height 8
